Goal: Task Accomplishment & Management: Manage account settings

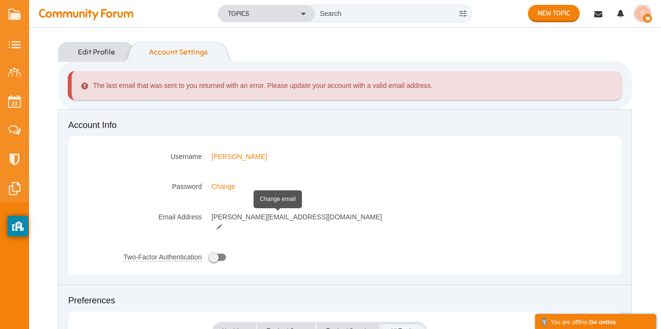
click at [227, 224] on small at bounding box center [218, 227] width 15 height 7
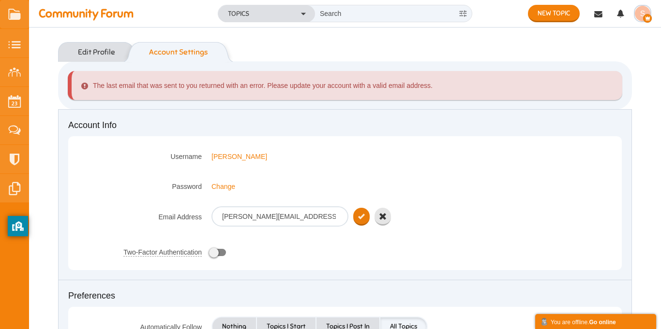
type input "[PERSON_NAME][EMAIL_ADDRESS]"
click at [364, 219] on icon "submit" at bounding box center [361, 217] width 7 height 8
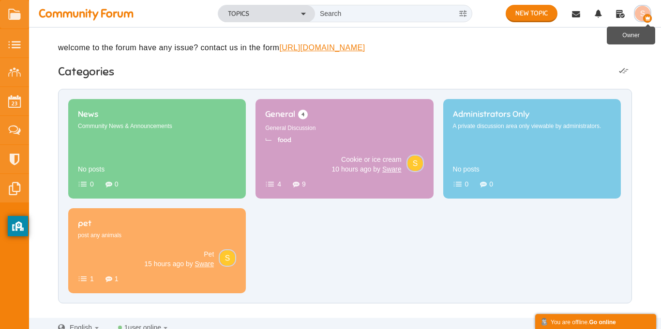
click at [646, 17] on icon "button" at bounding box center [647, 18] width 9 height 9
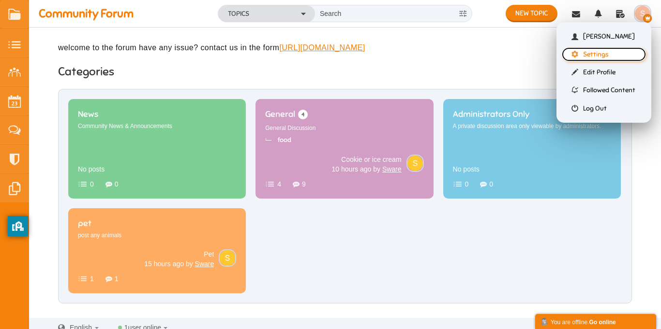
click at [599, 55] on link "Settings" at bounding box center [604, 54] width 84 height 14
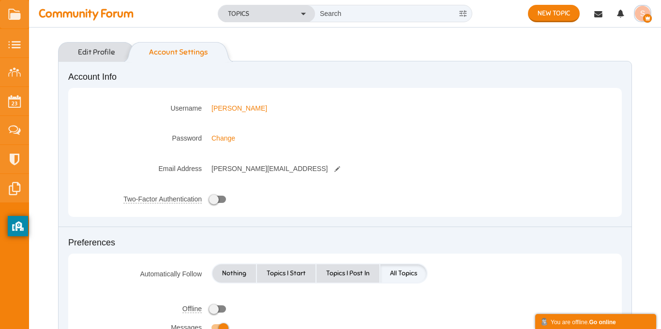
scroll to position [14, 0]
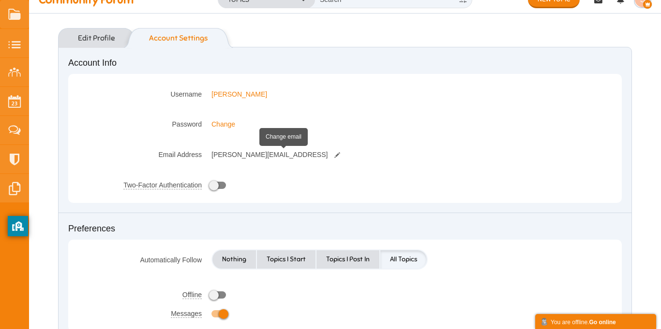
click at [329, 154] on small at bounding box center [336, 155] width 15 height 7
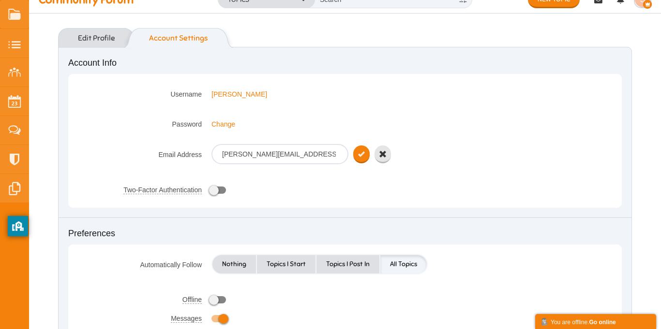
type input "sward@gmail.com"
click at [357, 151] on button "submit" at bounding box center [361, 155] width 16 height 18
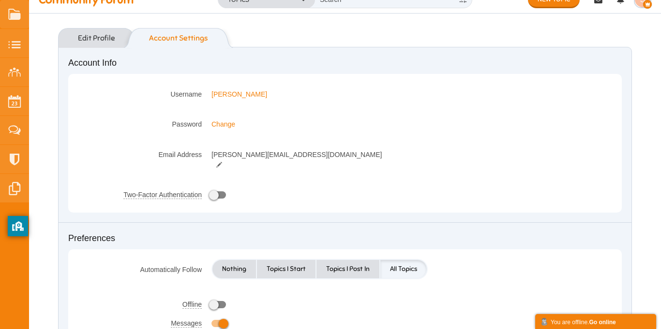
scroll to position [0, 0]
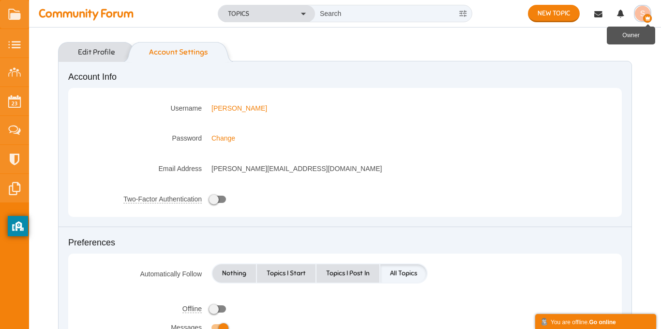
click at [644, 21] on icon "button" at bounding box center [647, 18] width 9 height 9
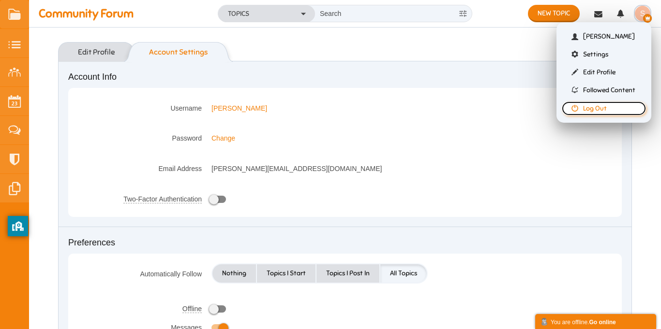
click at [601, 108] on link "Log Out" at bounding box center [604, 109] width 84 height 14
